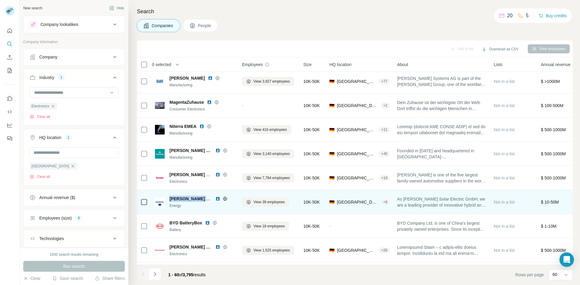
drag, startPoint x: 169, startPoint y: 200, endPoint x: 211, endPoint y: 202, distance: 42.0
click at [211, 202] on div "[PERSON_NAME] Solar Electric International Energy" at bounding box center [201, 202] width 65 height 13
copy span "[PERSON_NAME] Solar Electri"
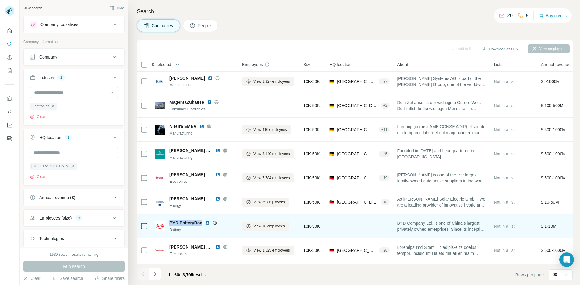
drag, startPoint x: 167, startPoint y: 223, endPoint x: 203, endPoint y: 224, distance: 35.6
click at [203, 224] on div "BYD BatteryBox Battery" at bounding box center [195, 226] width 80 height 13
copy span "BYD BatteryBox"
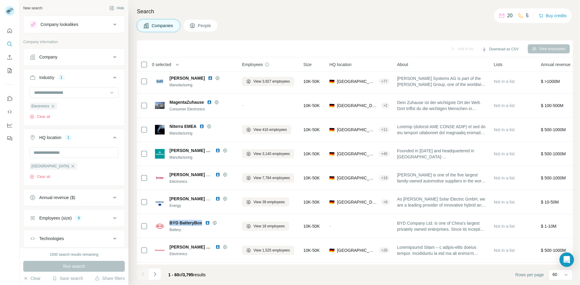
click at [578, 27] on div "Search Companies People Add to list Download as CSV View employees 0 selected C…" at bounding box center [353, 142] width 451 height 285
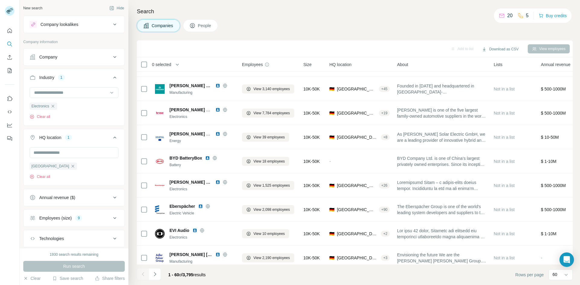
scroll to position [294, 0]
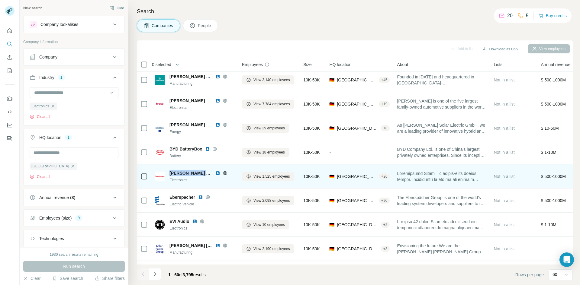
drag, startPoint x: 170, startPoint y: 173, endPoint x: 209, endPoint y: 173, distance: 39.3
click at [209, 173] on span "[PERSON_NAME] Group" at bounding box center [190, 173] width 43 height 6
copy span "[PERSON_NAME] Group"
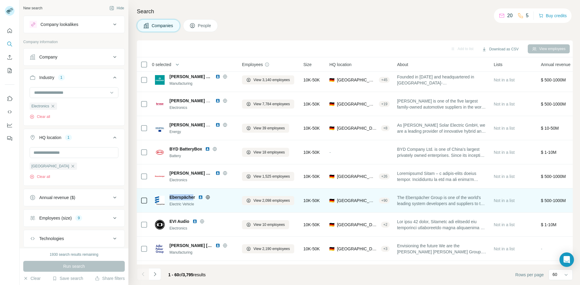
drag, startPoint x: 194, startPoint y: 197, endPoint x: 171, endPoint y: 198, distance: 23.6
click at [171, 198] on span "Eberspächer" at bounding box center [182, 197] width 26 height 6
copy span "Eberspäche"
drag, startPoint x: 195, startPoint y: 196, endPoint x: 170, endPoint y: 197, distance: 25.1
click at [170, 197] on span "Eberspächer" at bounding box center [182, 197] width 26 height 6
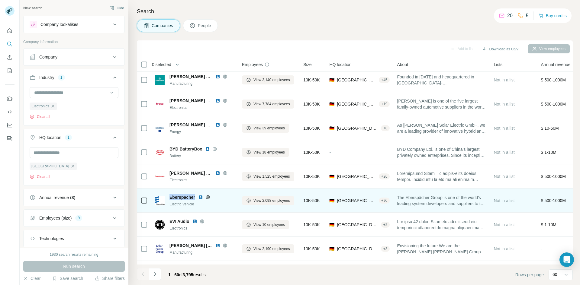
copy span "Eberspächer"
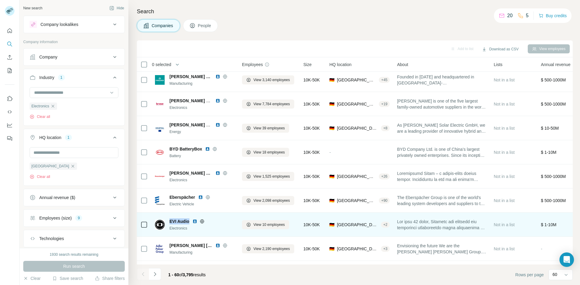
drag, startPoint x: 189, startPoint y: 221, endPoint x: 167, endPoint y: 222, distance: 21.7
click at [167, 222] on div "EVI Audio Electronics" at bounding box center [195, 225] width 80 height 13
copy span "EVI Audio"
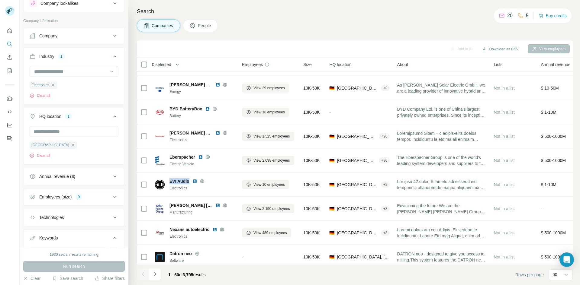
scroll to position [338, 0]
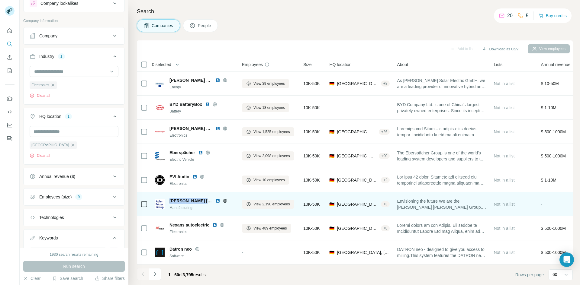
drag, startPoint x: 206, startPoint y: 200, endPoint x: 169, endPoint y: 197, distance: 37.5
click at [169, 197] on div "[PERSON_NAME] [PERSON_NAME] Group Manufacturing" at bounding box center [195, 204] width 80 height 17
copy span "[PERSON_NAME] [PERSON_NAME] Group"
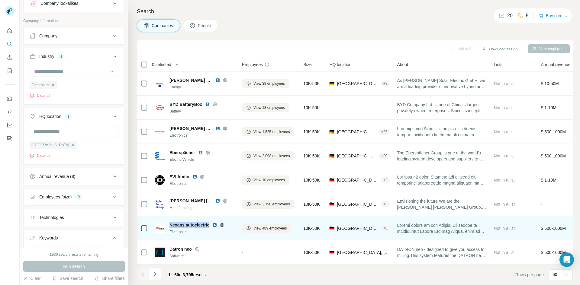
drag, startPoint x: 211, startPoint y: 225, endPoint x: 170, endPoint y: 225, distance: 41.1
click at [170, 225] on div "Nexans autoelectric" at bounding box center [201, 225] width 65 height 6
copy span "Nexans autoelectric"
